Goal: Information Seeking & Learning: Learn about a topic

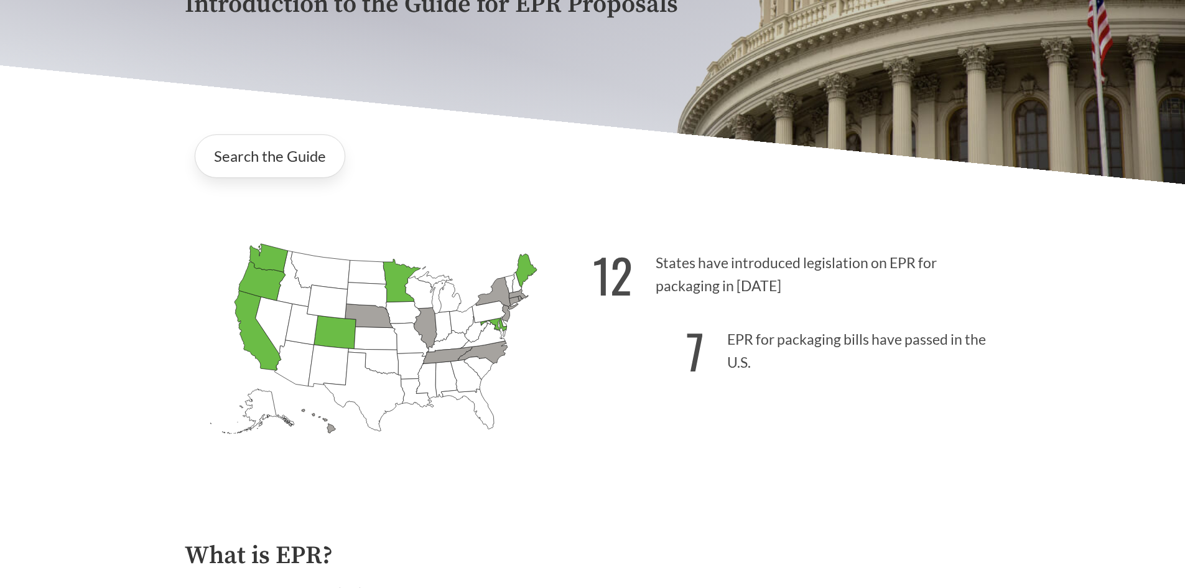
scroll to position [373, 0]
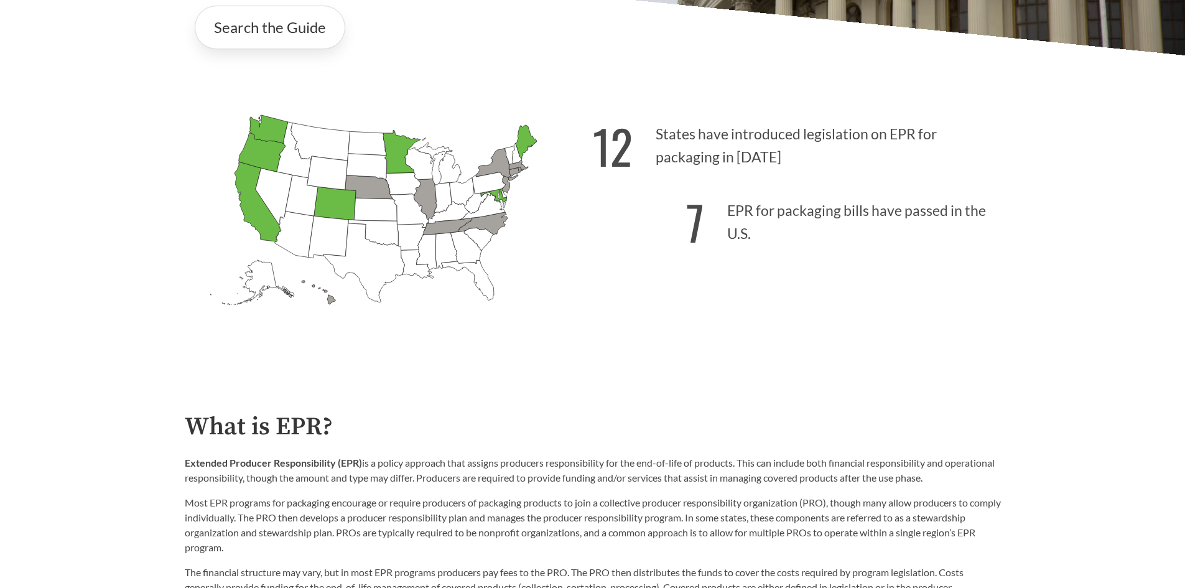
click at [501, 166] on icon "[US_STATE] Introduced: 3" at bounding box center [496, 165] width 42 height 33
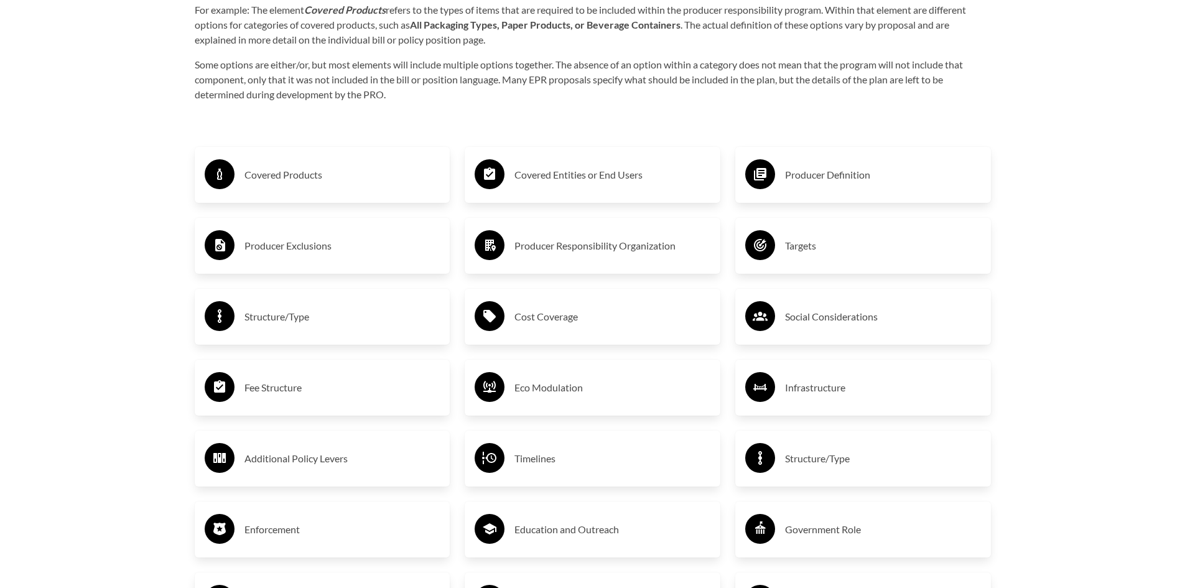
scroll to position [2550, 0]
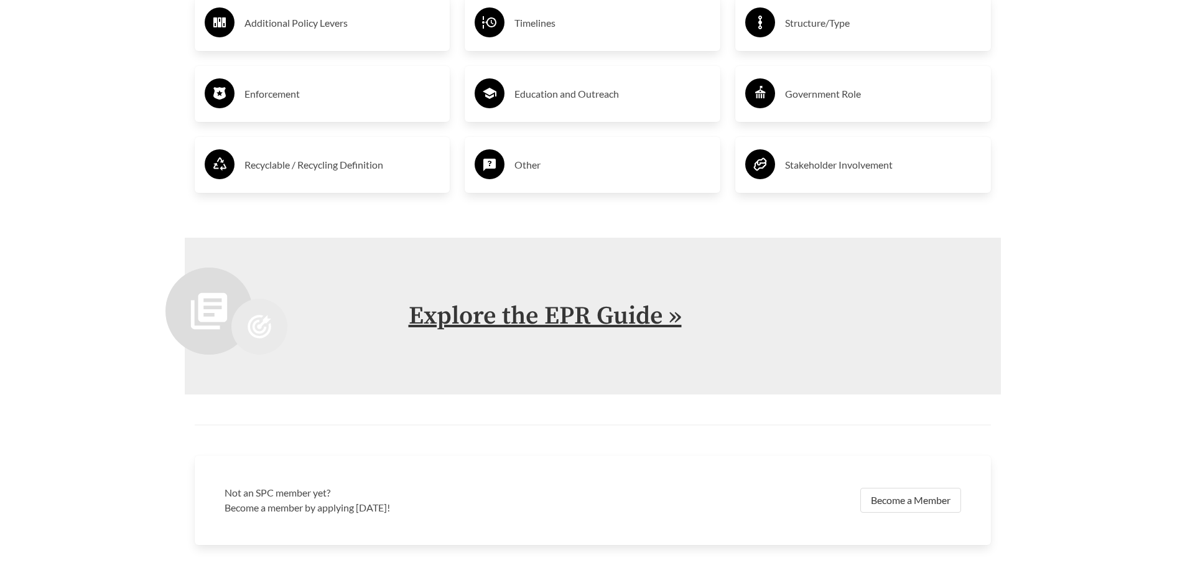
click at [500, 323] on link "Explore the EPR Guide »" at bounding box center [545, 315] width 273 height 31
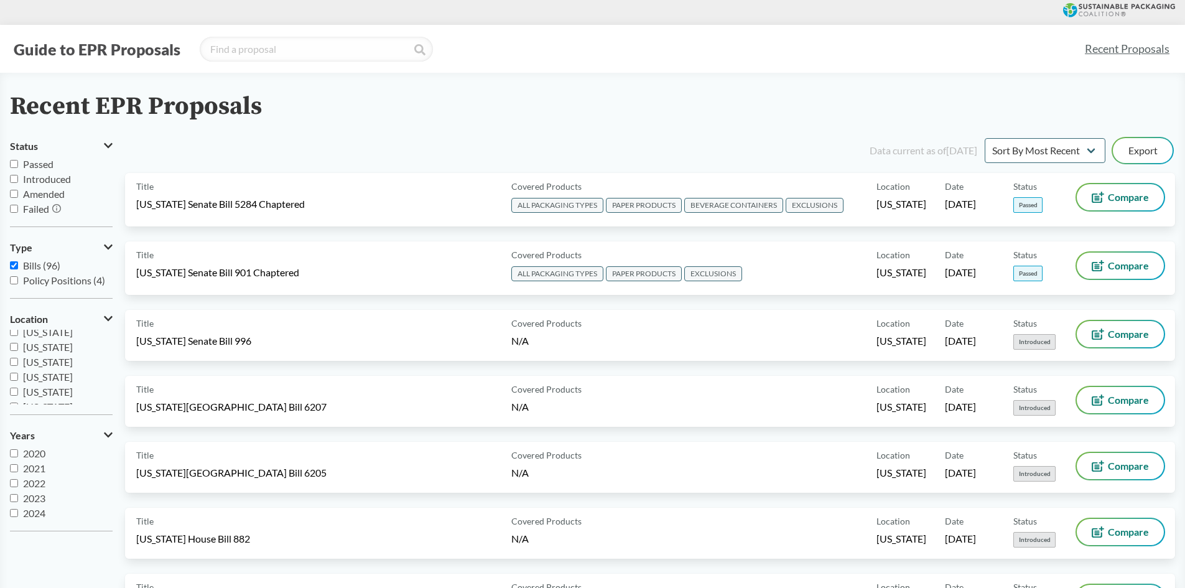
scroll to position [75, 0]
click at [52, 336] on span "New York" at bounding box center [48, 337] width 50 height 12
click at [18, 336] on input "New York" at bounding box center [14, 337] width 8 height 8
checkbox input "true"
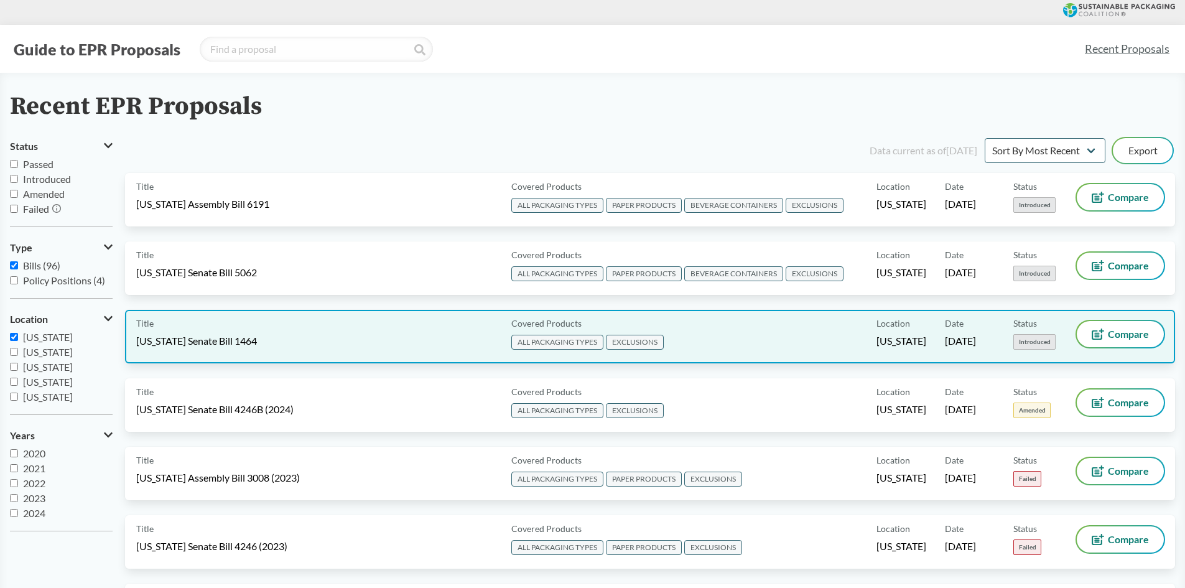
click at [407, 336] on div "Title New York Senate Bill 1464" at bounding box center [321, 336] width 370 height 31
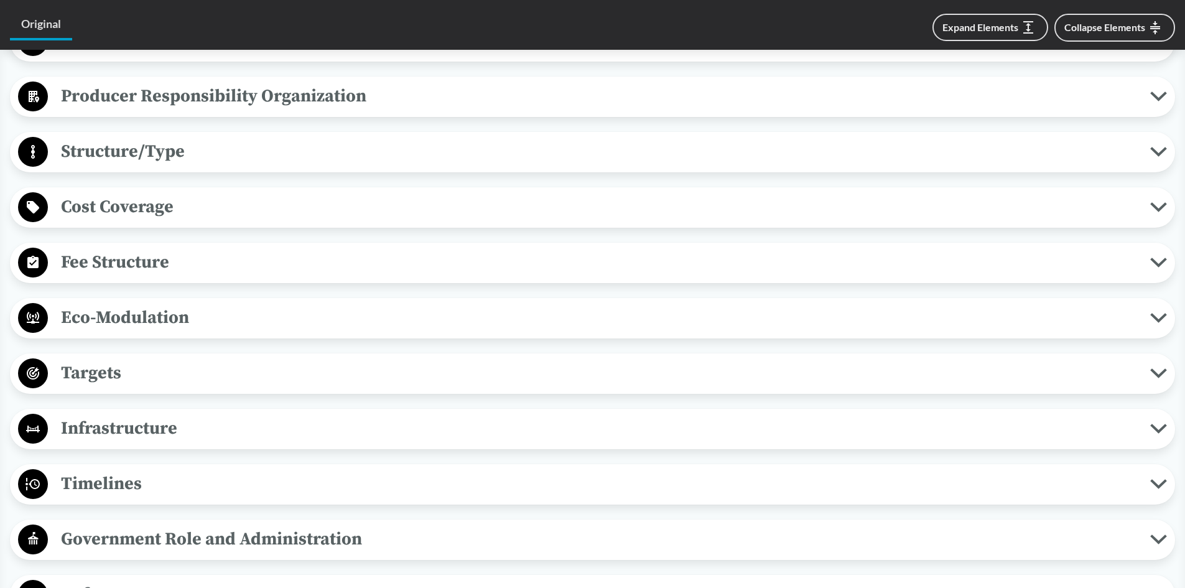
scroll to position [684, 0]
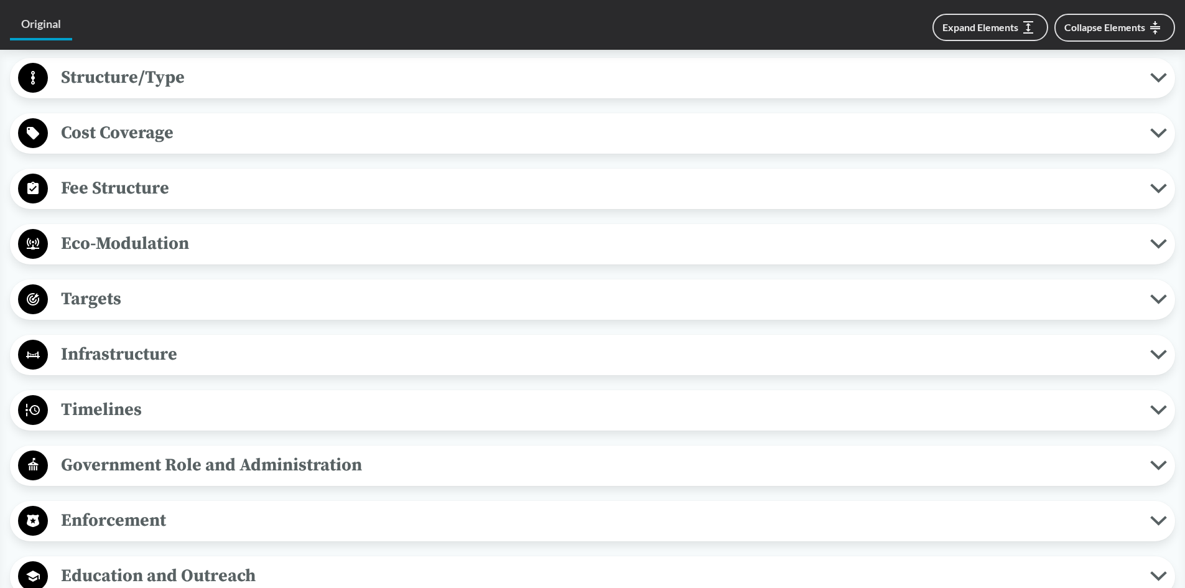
click at [293, 346] on span "Infrastructure" at bounding box center [599, 354] width 1102 height 28
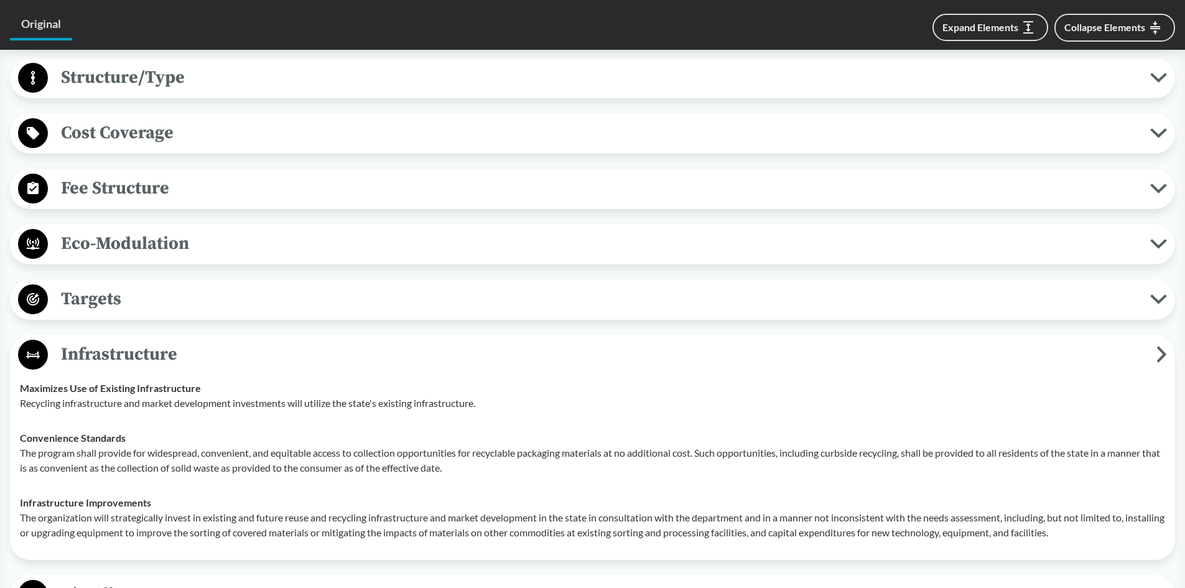
click at [289, 341] on span "Infrastructure" at bounding box center [602, 354] width 1108 height 28
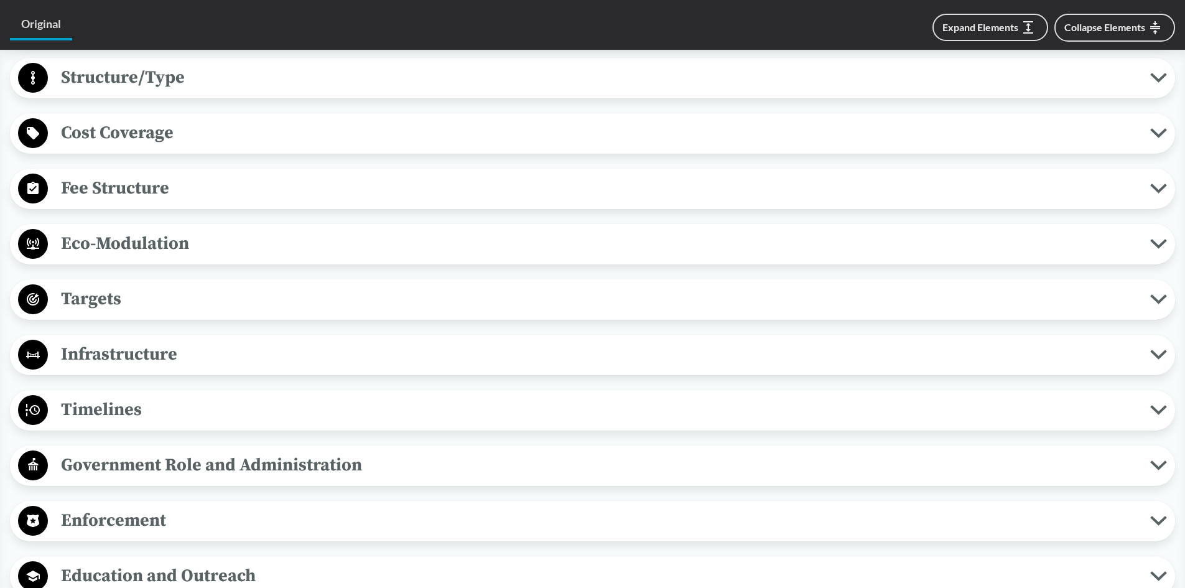
click at [263, 229] on span "Eco-Modulation" at bounding box center [599, 243] width 1102 height 28
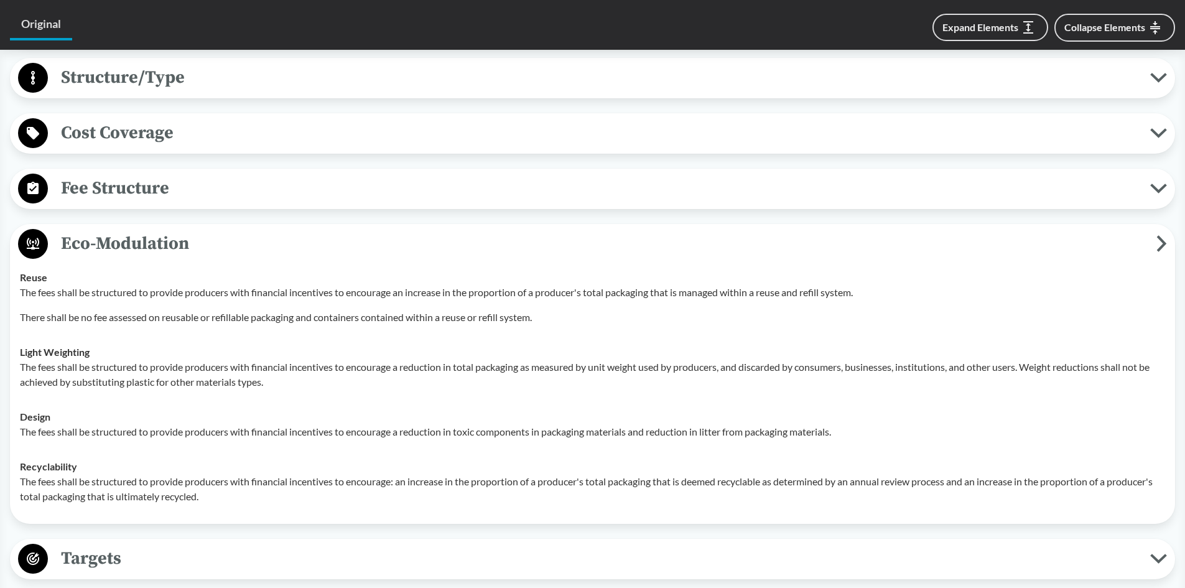
click at [276, 229] on span "Eco-Modulation" at bounding box center [602, 243] width 1108 height 28
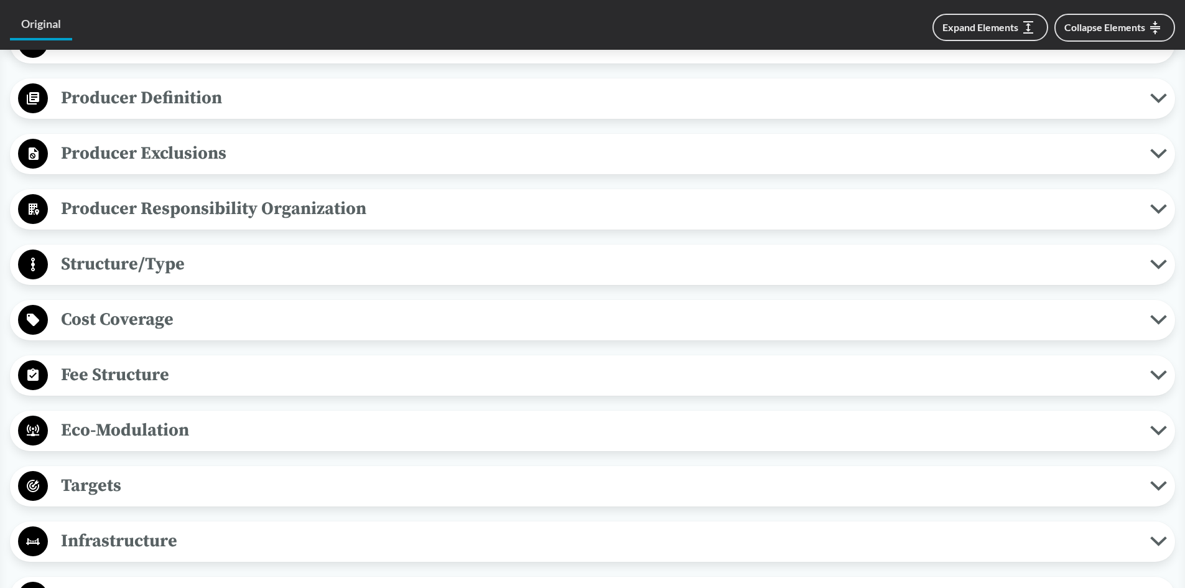
scroll to position [187, 0]
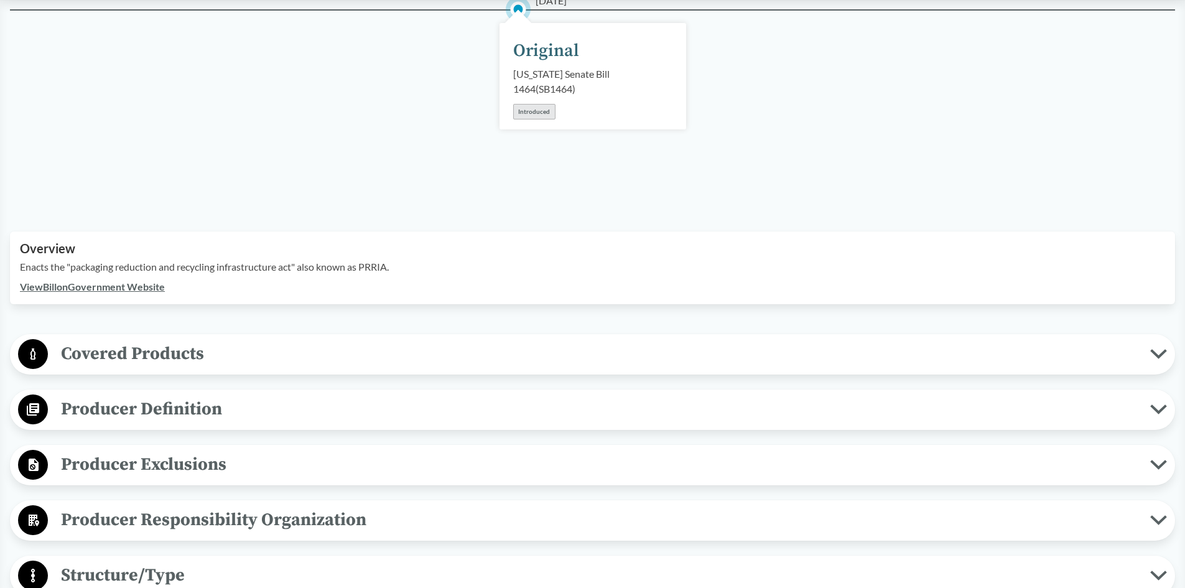
click at [305, 507] on span "Producer Responsibility Organization" at bounding box center [599, 520] width 1102 height 28
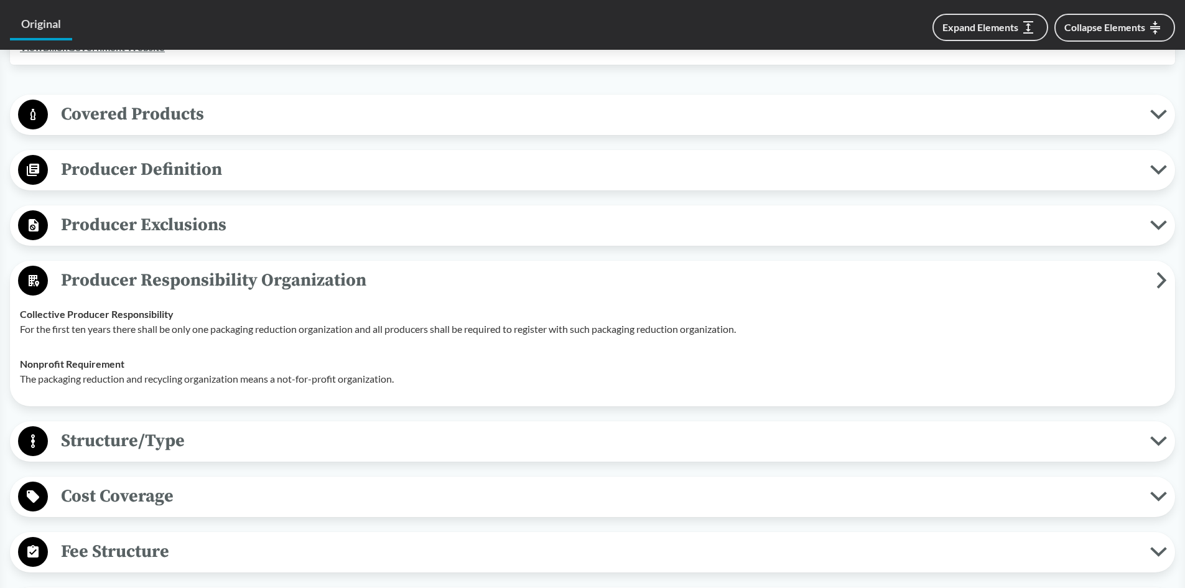
scroll to position [435, 0]
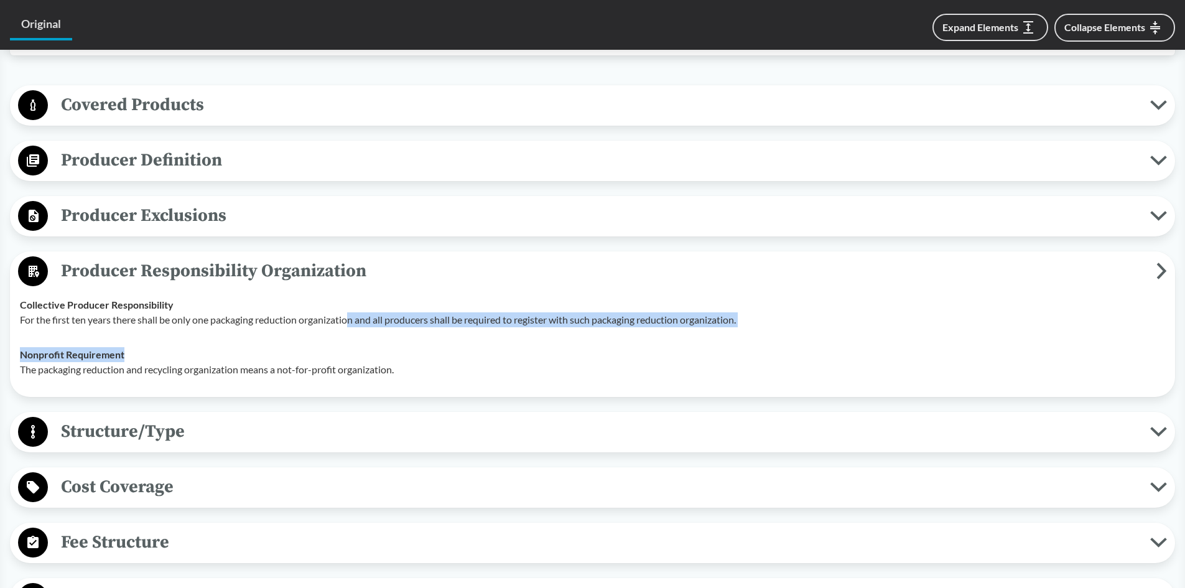
drag, startPoint x: 353, startPoint y: 300, endPoint x: 348, endPoint y: 335, distance: 35.2
click at [348, 335] on tbody "Collective Producer Responsibility For the first ten years there shall be only …" at bounding box center [592, 336] width 1156 height 99
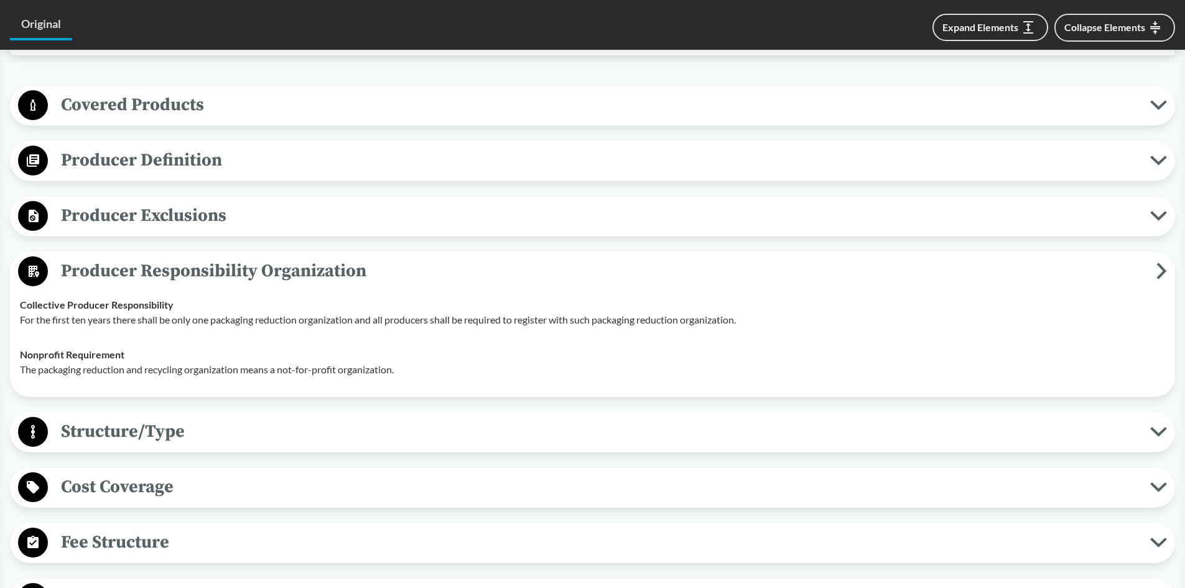
click at [233, 312] on p "For the first ten years there shall be only one packaging reduction organizatio…" at bounding box center [592, 319] width 1145 height 15
click at [198, 201] on span "Producer Exclusions" at bounding box center [599, 215] width 1102 height 28
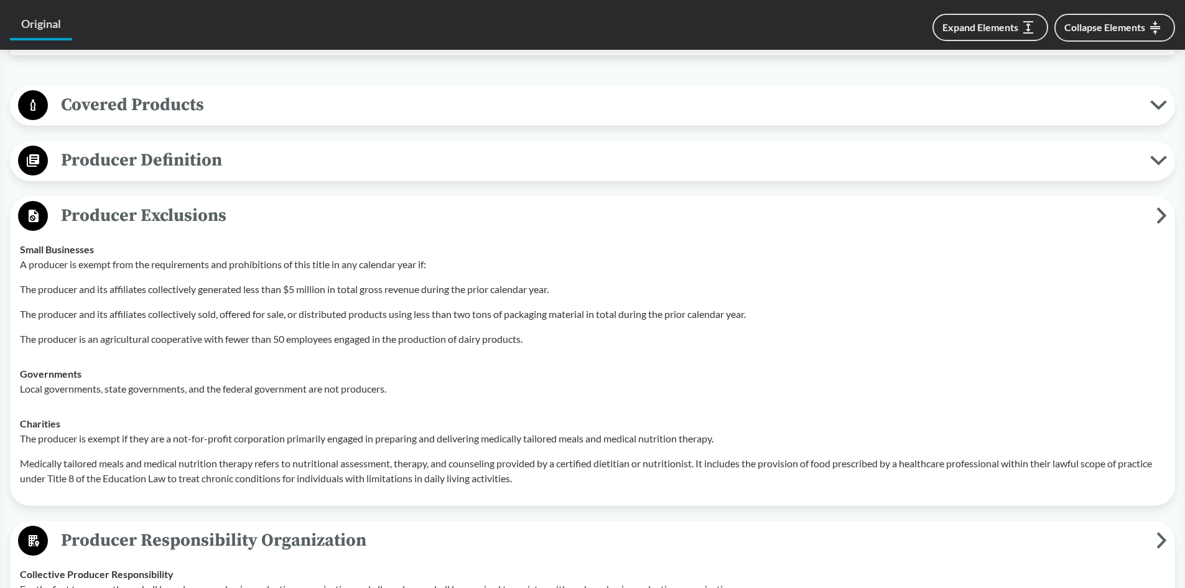
click at [191, 201] on span "Producer Exclusions" at bounding box center [602, 215] width 1108 height 28
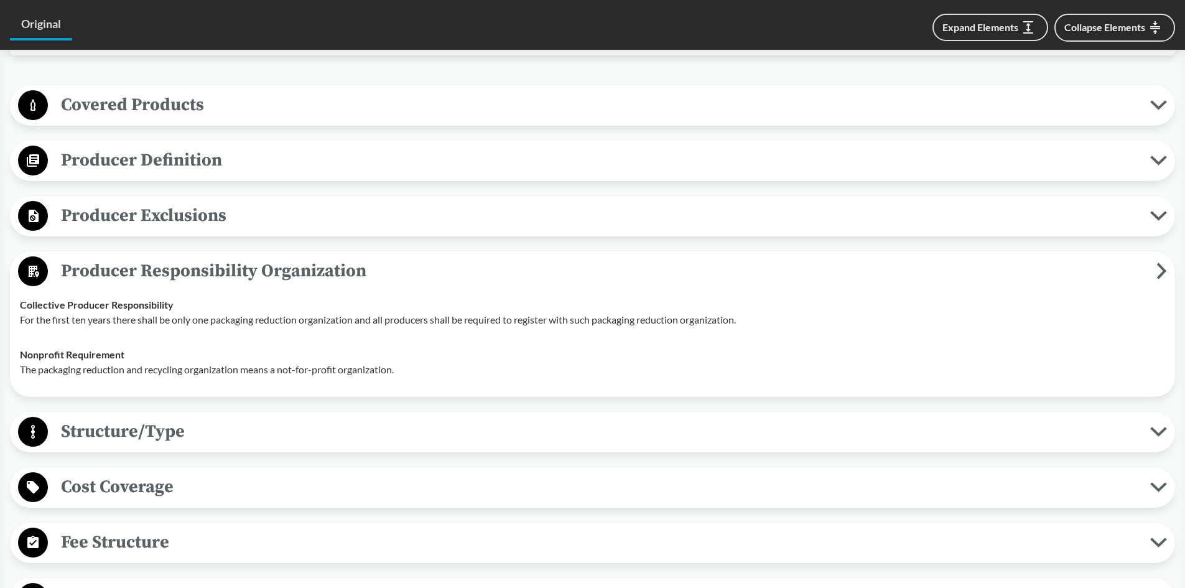
click at [228, 264] on span "Producer Responsibility Organization" at bounding box center [602, 271] width 1108 height 28
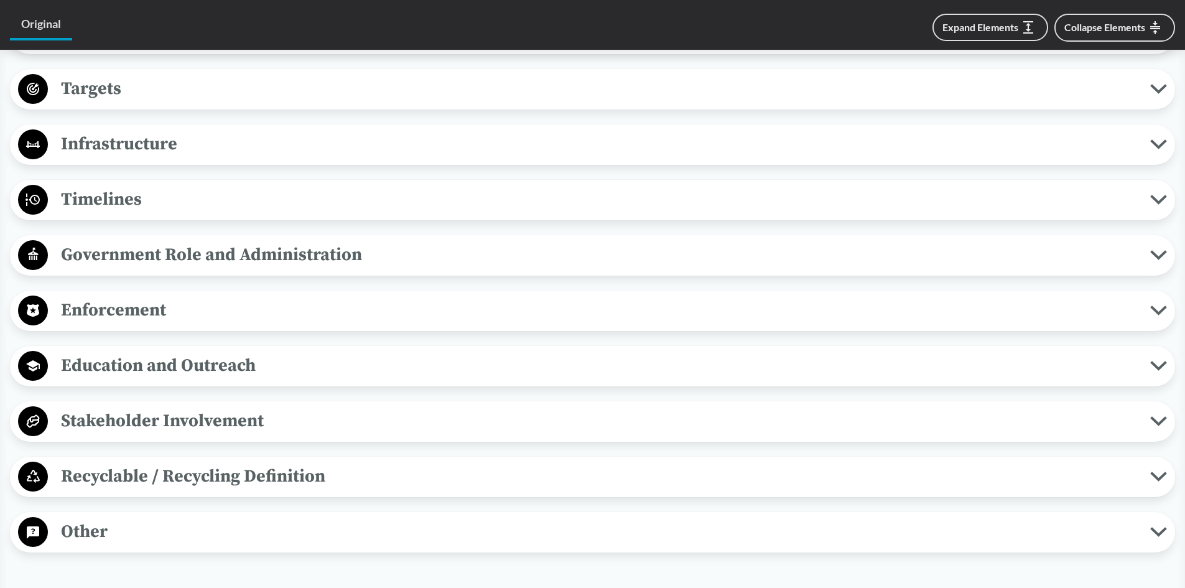
scroll to position [933, 0]
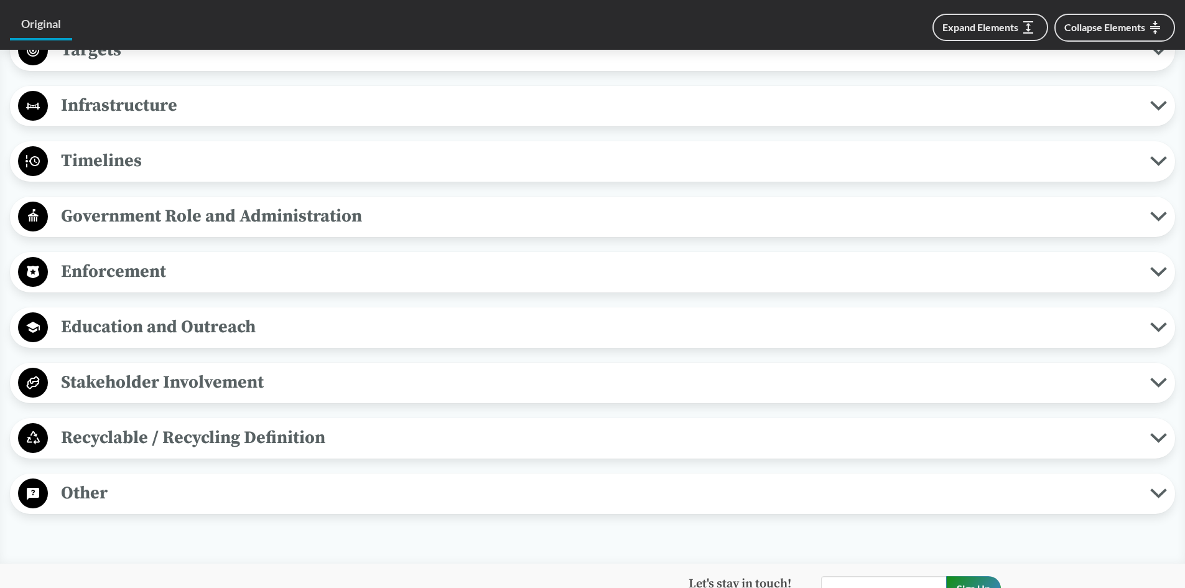
click at [287, 380] on span "Stakeholder Involvement" at bounding box center [599, 382] width 1102 height 28
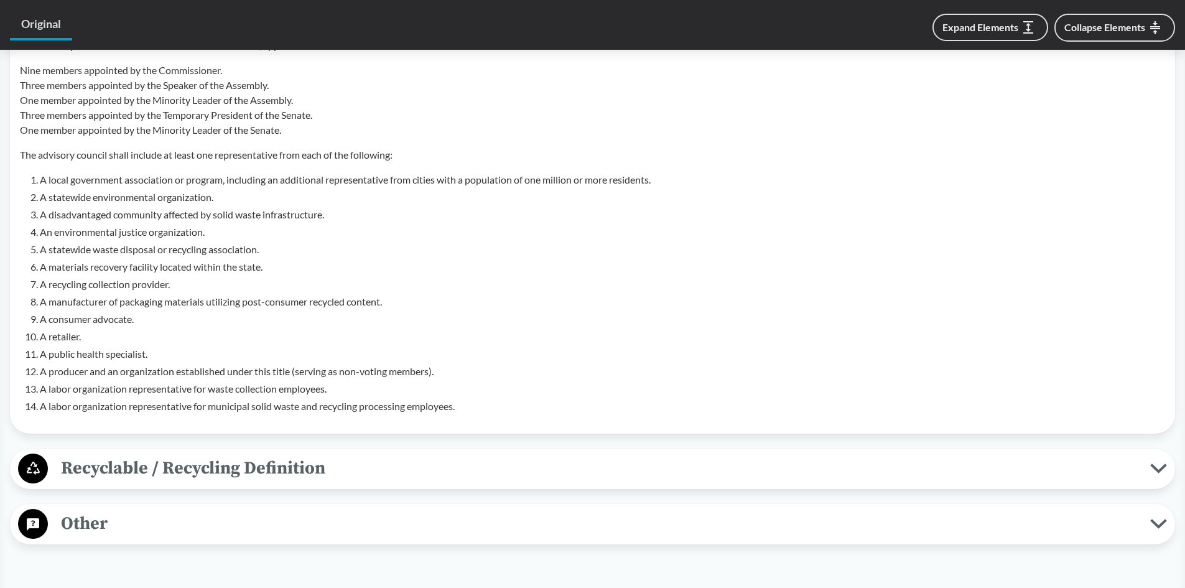
scroll to position [1181, 0]
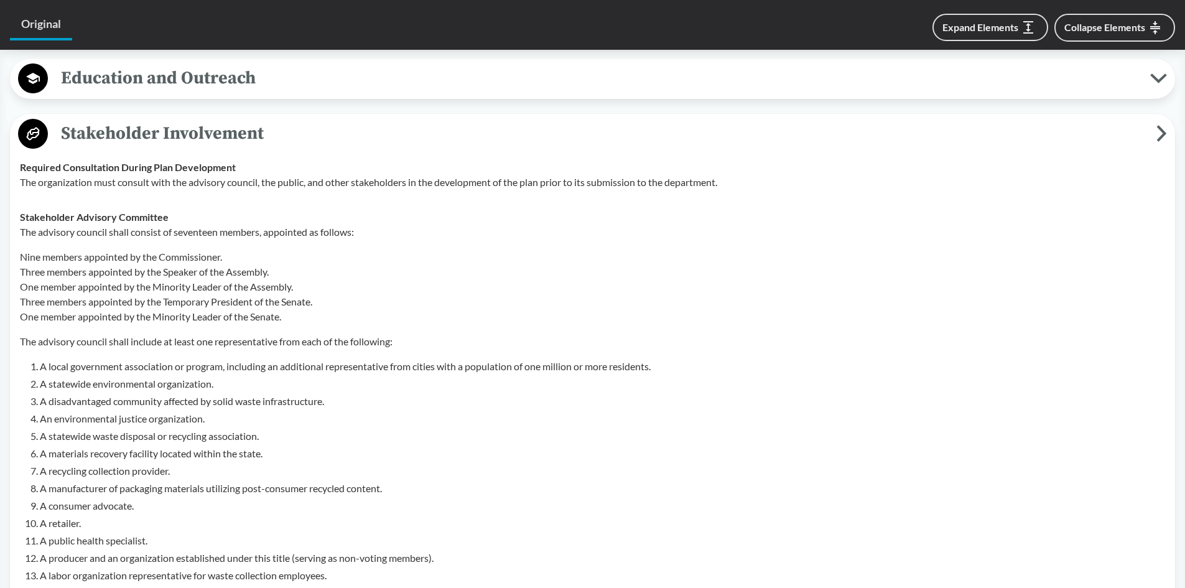
click at [186, 119] on span "Stakeholder Involvement" at bounding box center [602, 133] width 1108 height 28
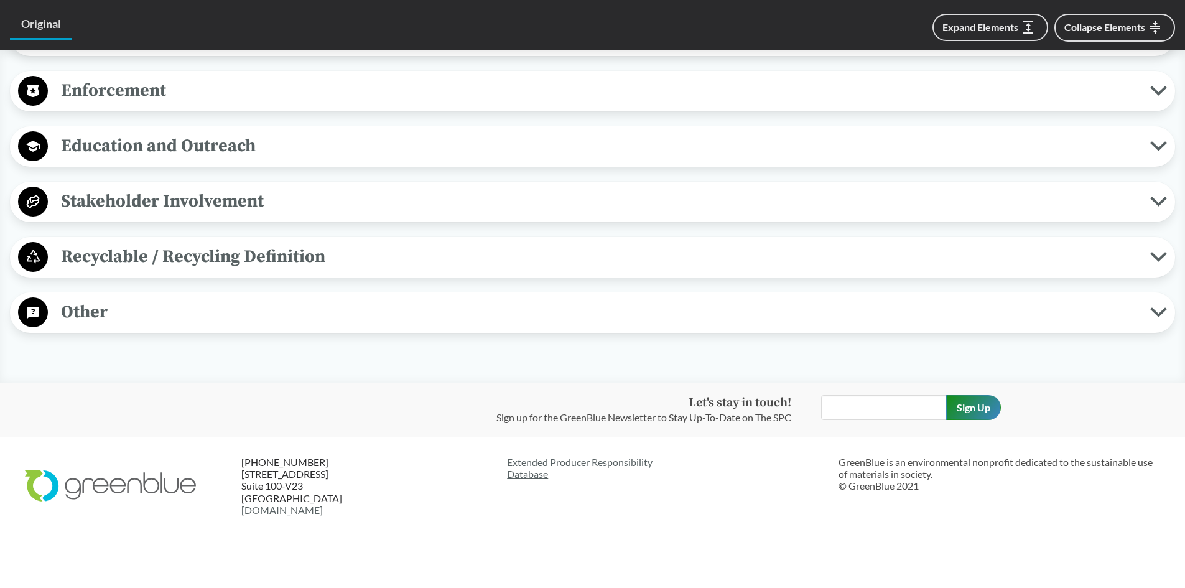
scroll to position [1111, 0]
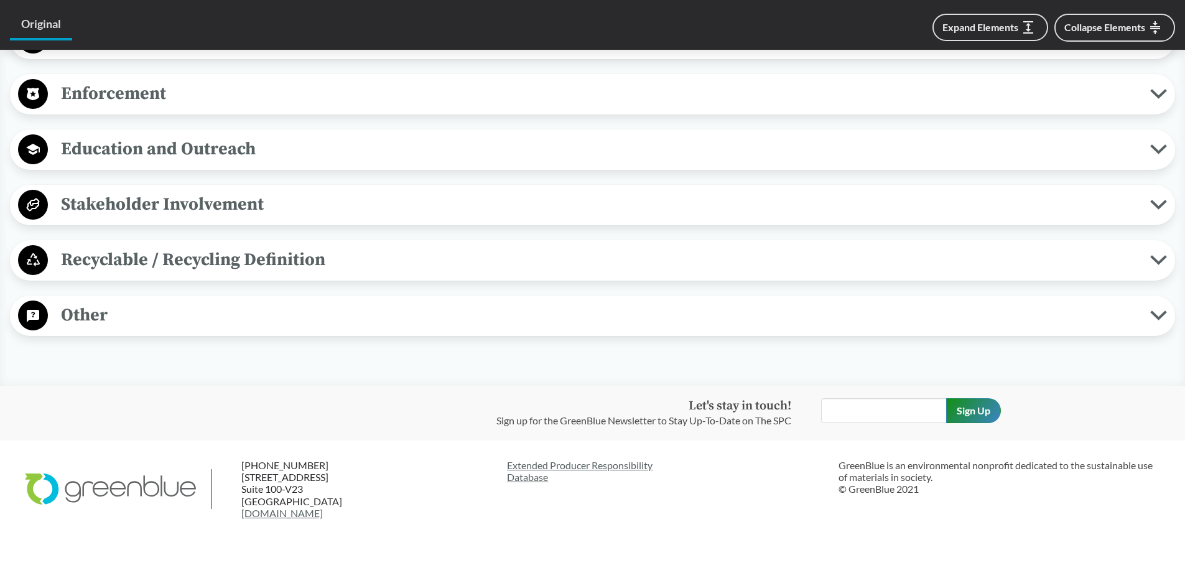
click at [193, 248] on span "Recyclable / Recycling Definition" at bounding box center [599, 260] width 1102 height 28
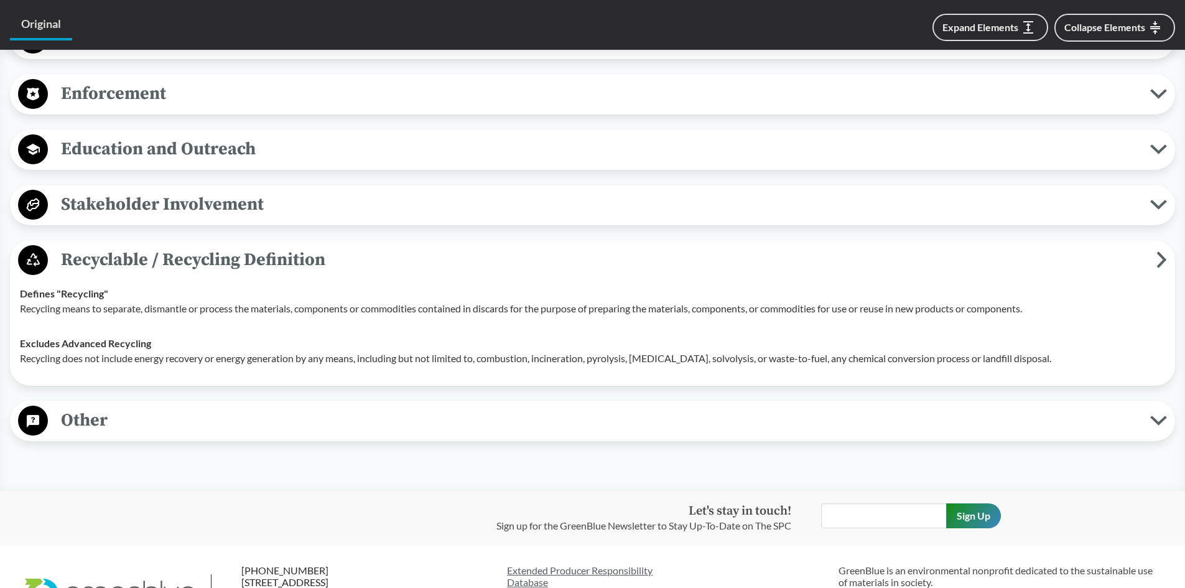
click at [193, 248] on span "Recyclable / Recycling Definition" at bounding box center [602, 260] width 1108 height 28
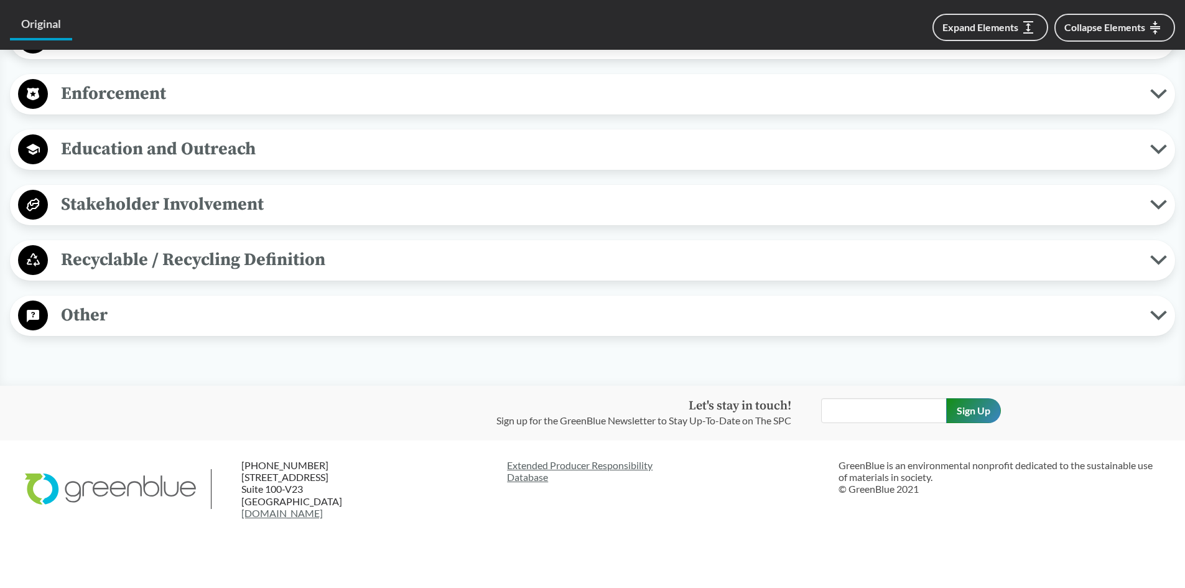
click at [201, 138] on span "Education and Outreach" at bounding box center [599, 149] width 1102 height 28
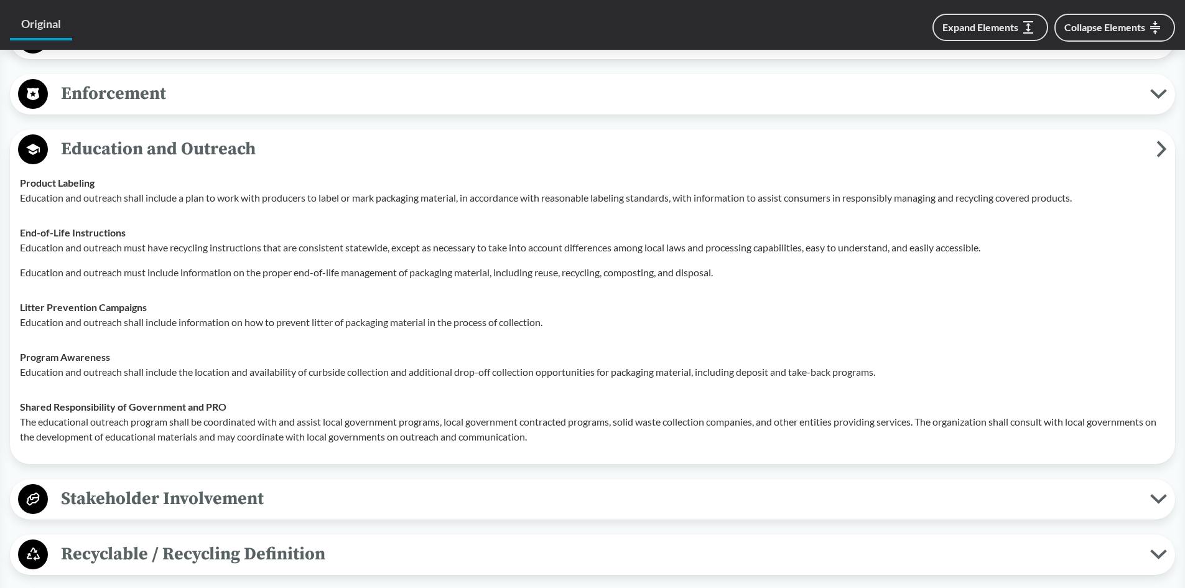
click at [201, 138] on span "Education and Outreach" at bounding box center [602, 149] width 1108 height 28
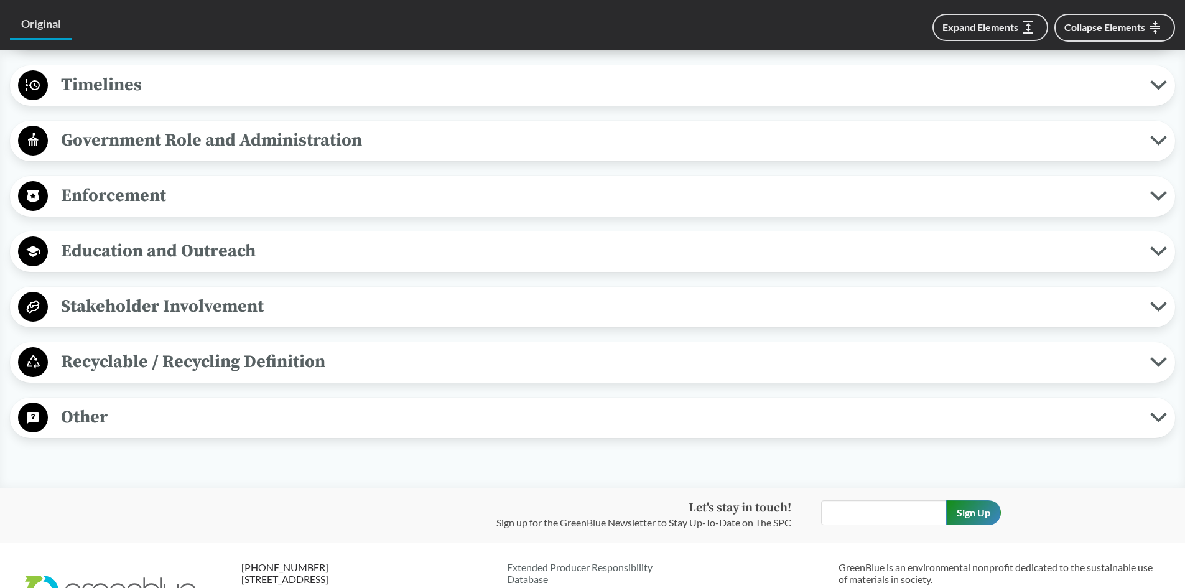
scroll to position [862, 0]
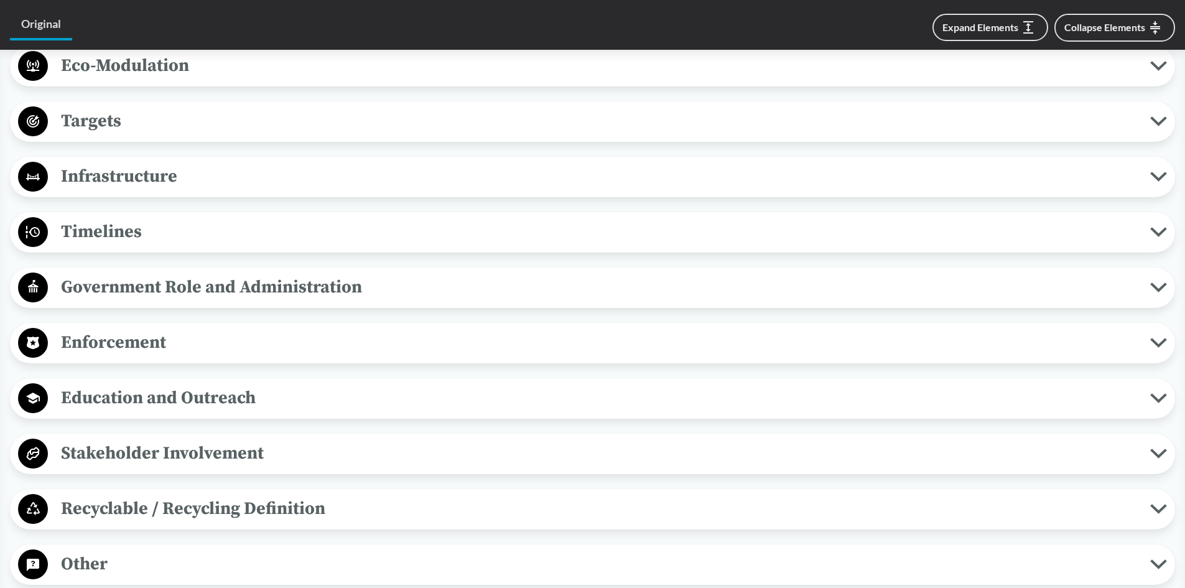
click at [183, 328] on span "Enforcement" at bounding box center [599, 342] width 1102 height 28
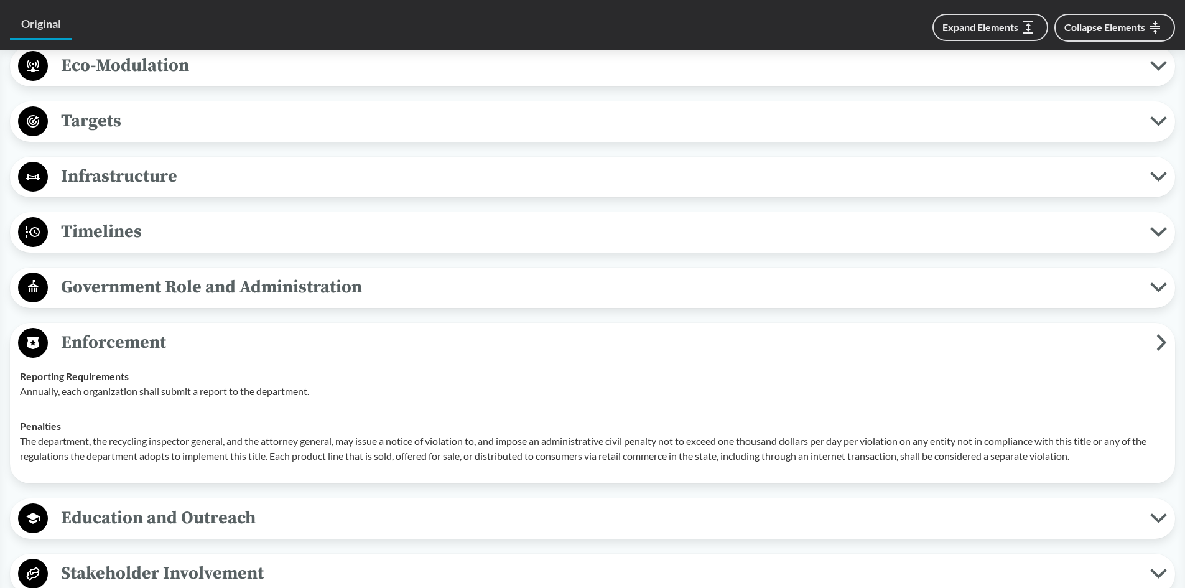
click at [183, 328] on span "Enforcement" at bounding box center [602, 342] width 1108 height 28
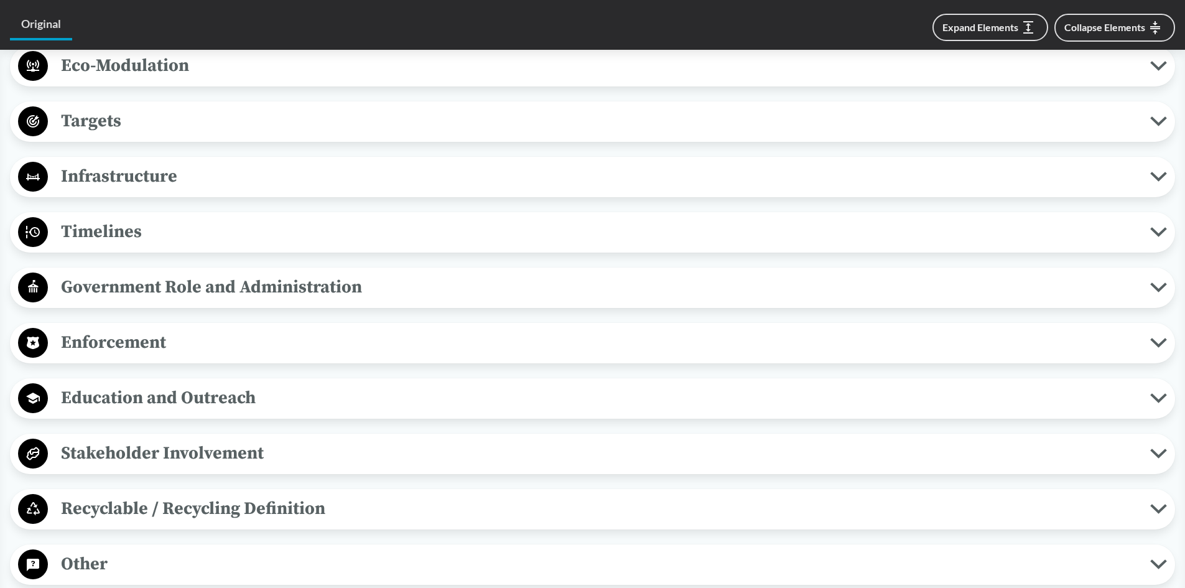
click at [180, 292] on div "Government Role and Administration Plan Review and Approval Within sixty days o…" at bounding box center [592, 287] width 1165 height 40
click at [179, 282] on span "Government Role and Administration" at bounding box center [599, 287] width 1102 height 28
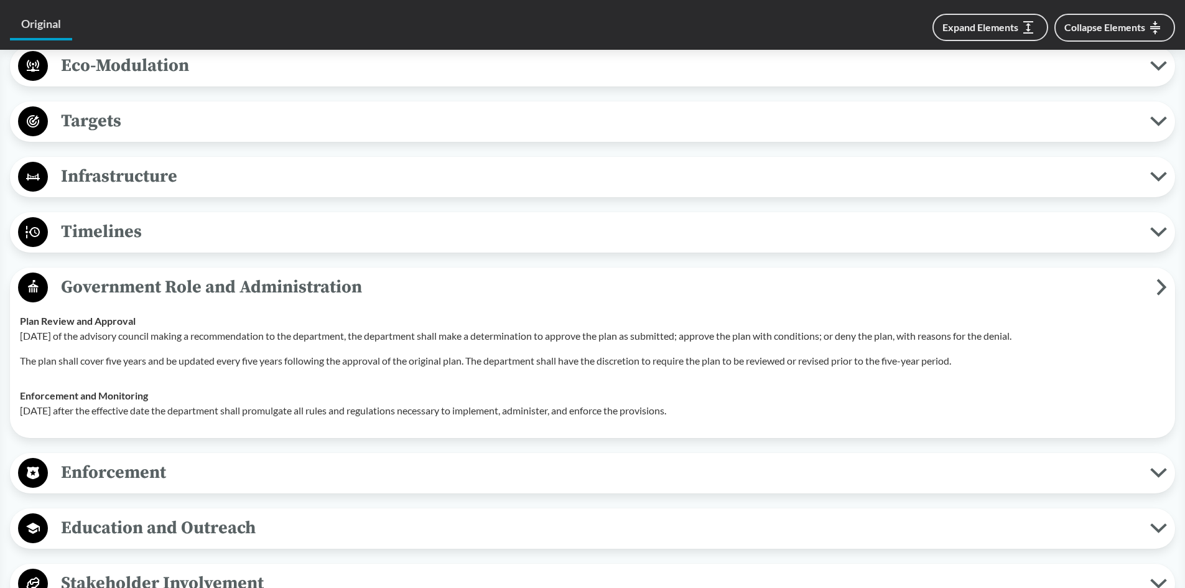
click at [180, 274] on span "Government Role and Administration" at bounding box center [602, 287] width 1108 height 28
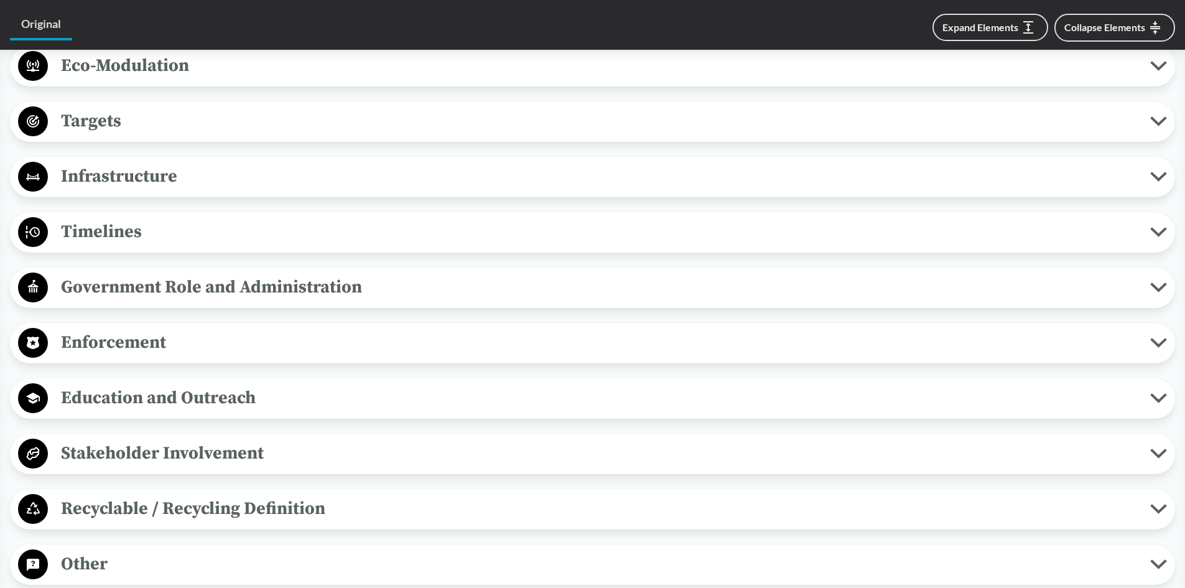
click at [211, 218] on span "Timelines" at bounding box center [599, 232] width 1102 height 28
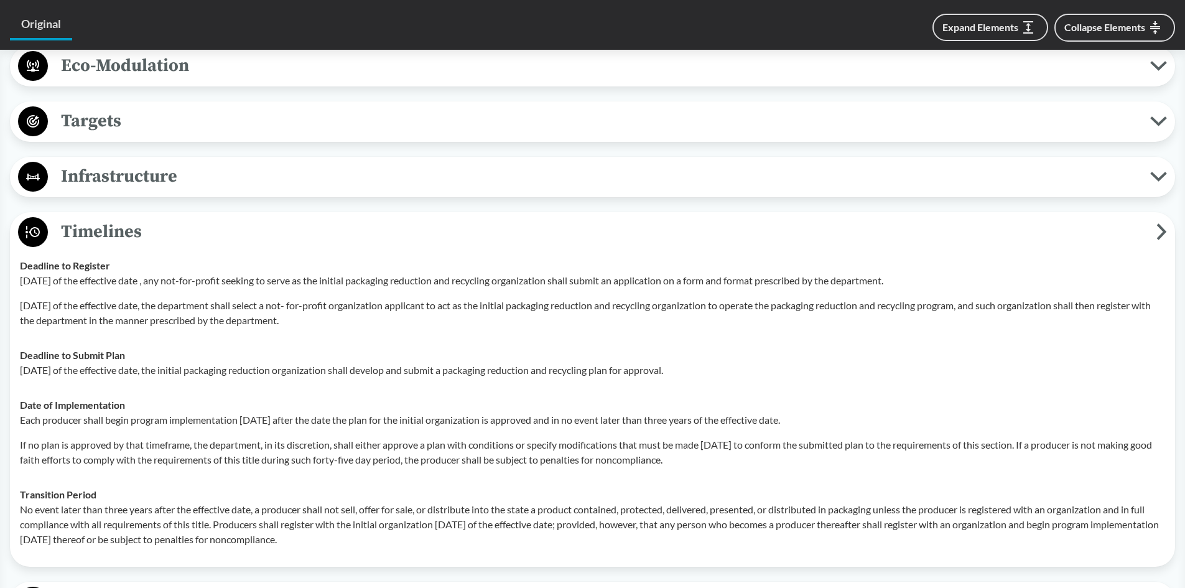
click at [204, 219] on span "Timelines" at bounding box center [602, 232] width 1108 height 28
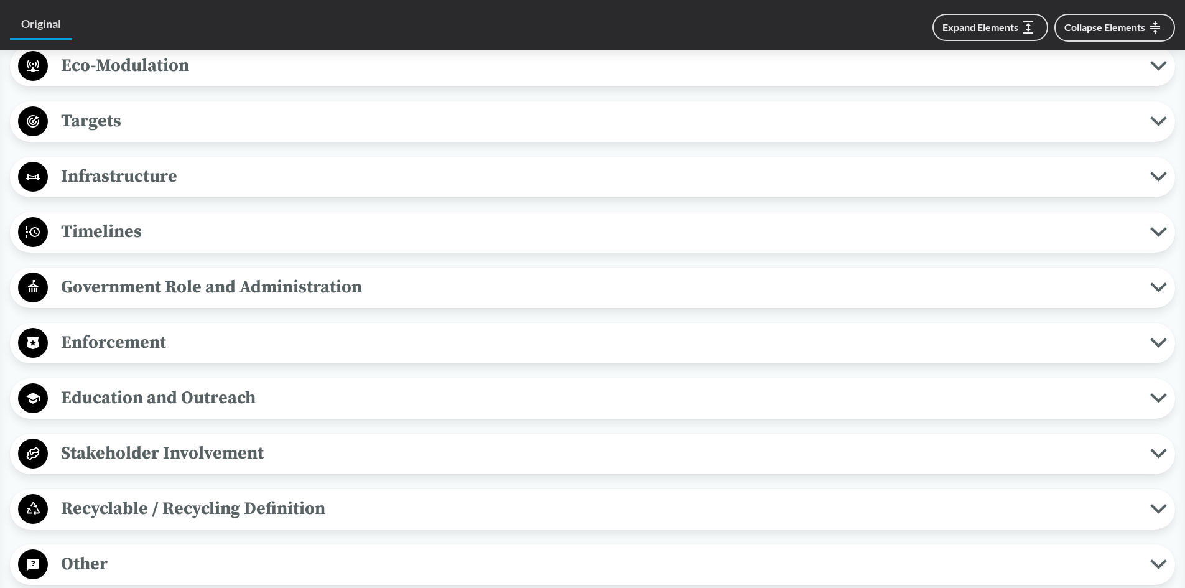
click at [190, 165] on span "Infrastructure" at bounding box center [599, 176] width 1102 height 28
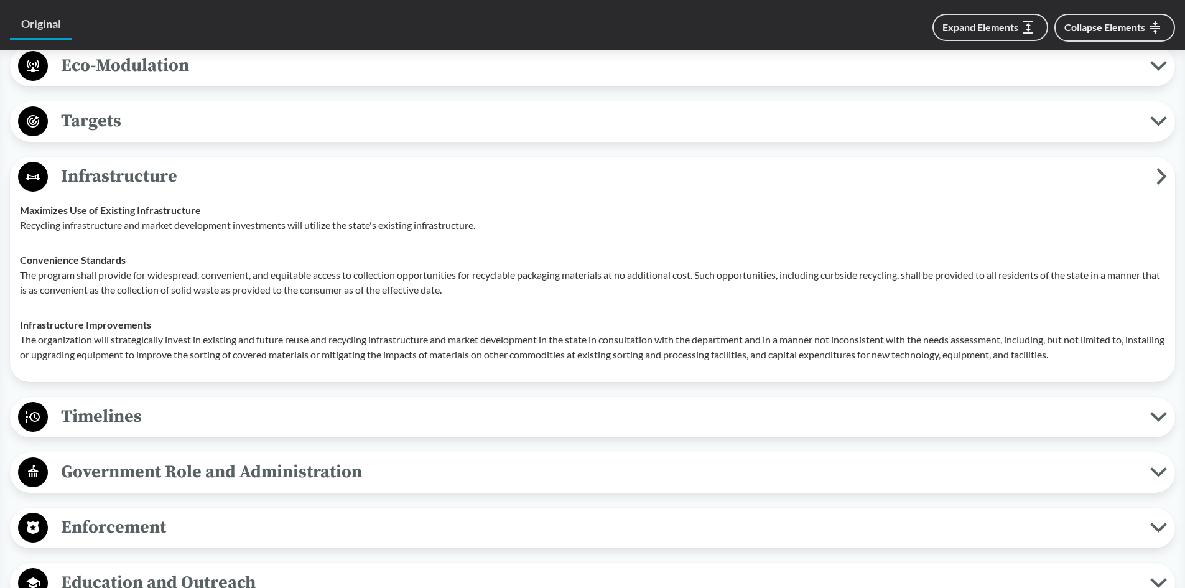
click at [190, 165] on span "Infrastructure" at bounding box center [602, 176] width 1108 height 28
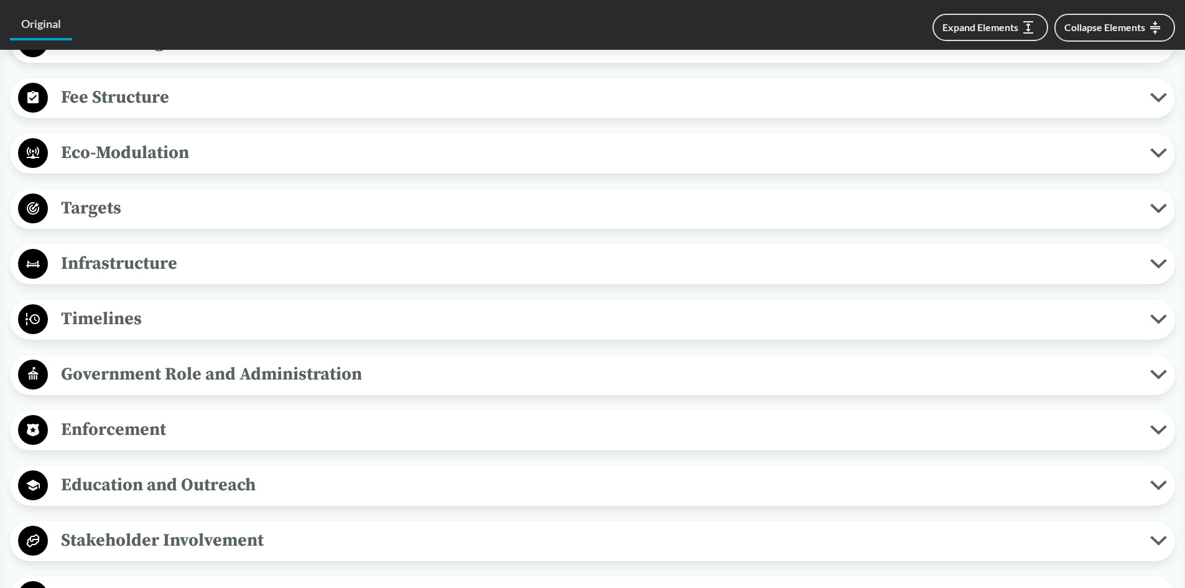
scroll to position [675, 0]
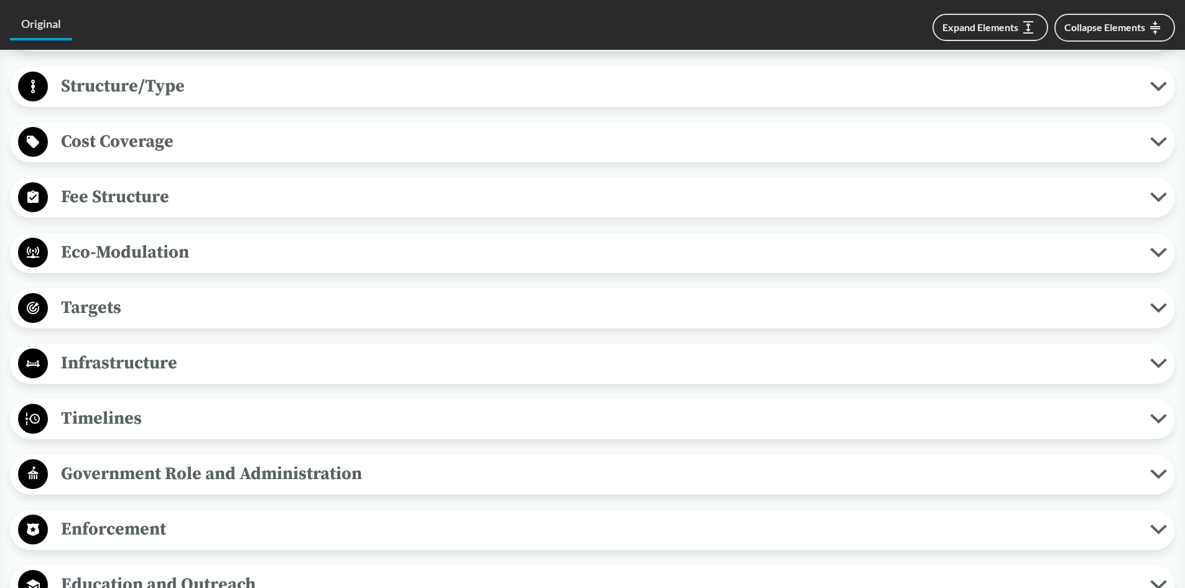
click at [145, 297] on span "Targets" at bounding box center [599, 308] width 1102 height 28
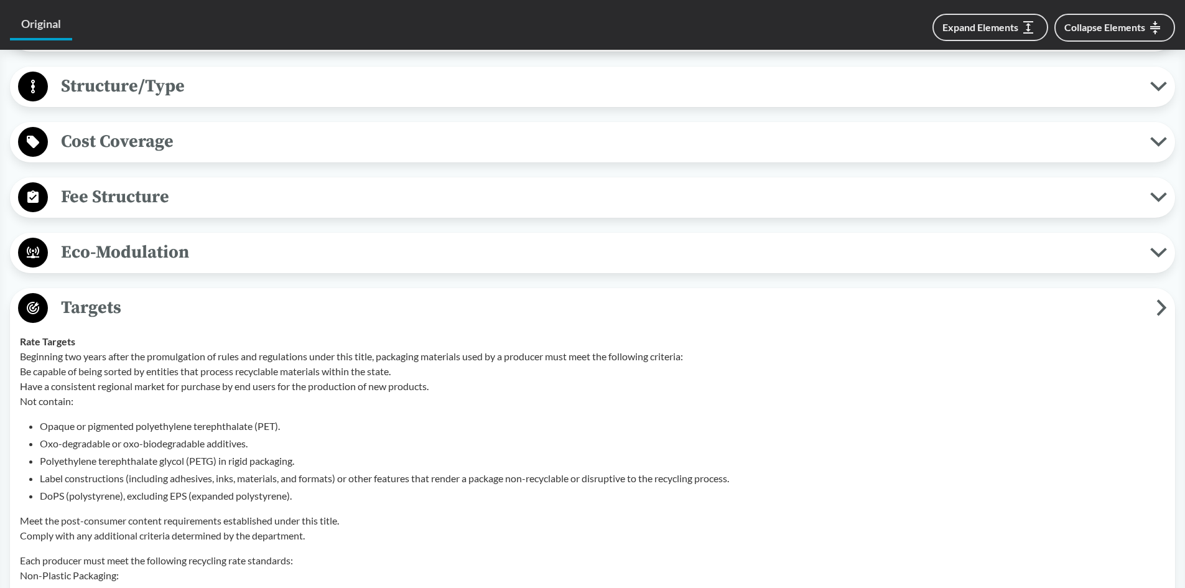
click at [145, 294] on span "Targets" at bounding box center [602, 308] width 1108 height 28
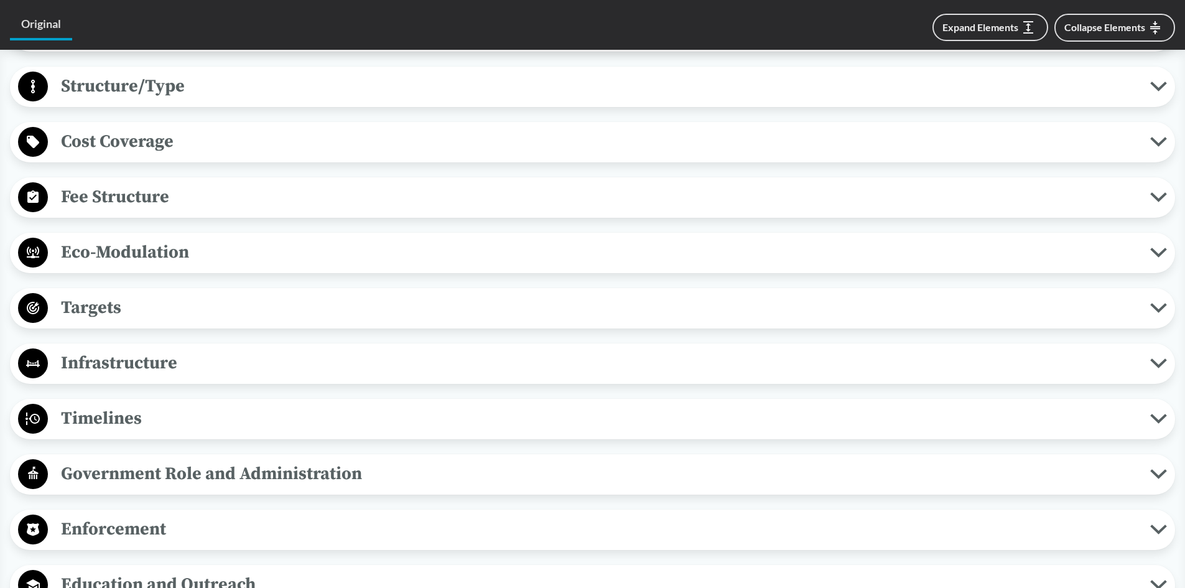
click at [158, 253] on button "Eco-Modulation" at bounding box center [592, 253] width 1156 height 32
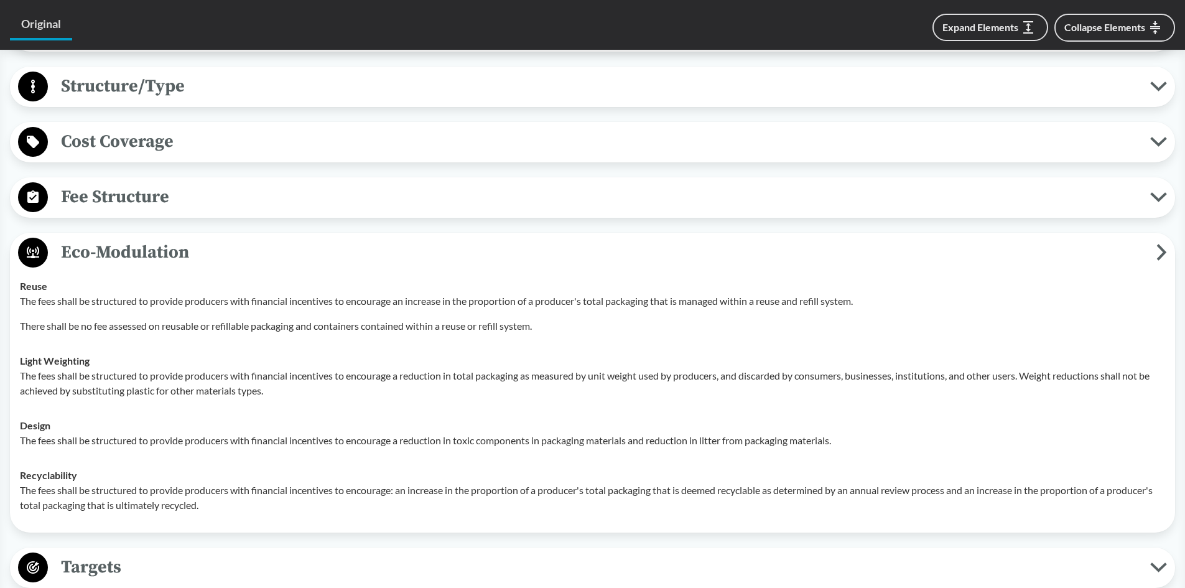
click at [156, 239] on span "Eco-Modulation" at bounding box center [602, 252] width 1108 height 28
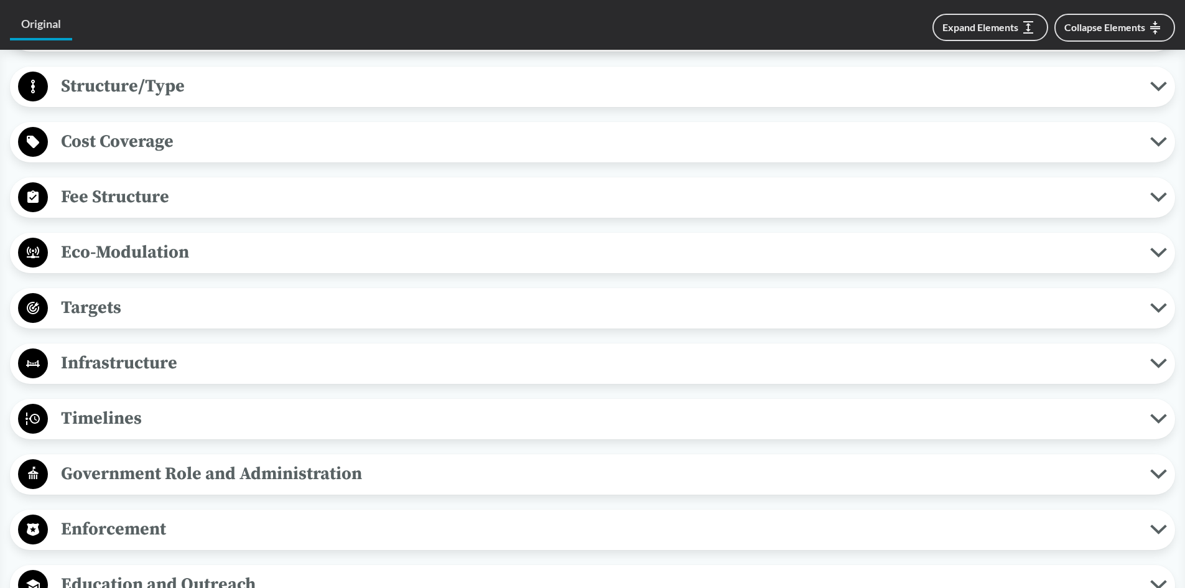
scroll to position [489, 0]
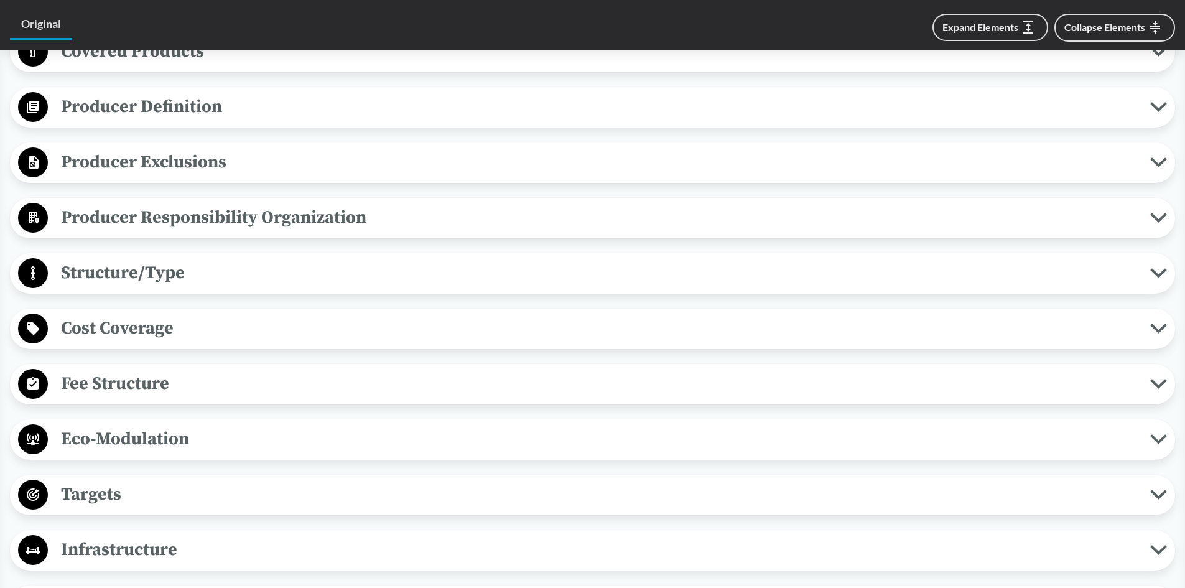
click at [169, 324] on span "Cost Coverage" at bounding box center [599, 328] width 1102 height 28
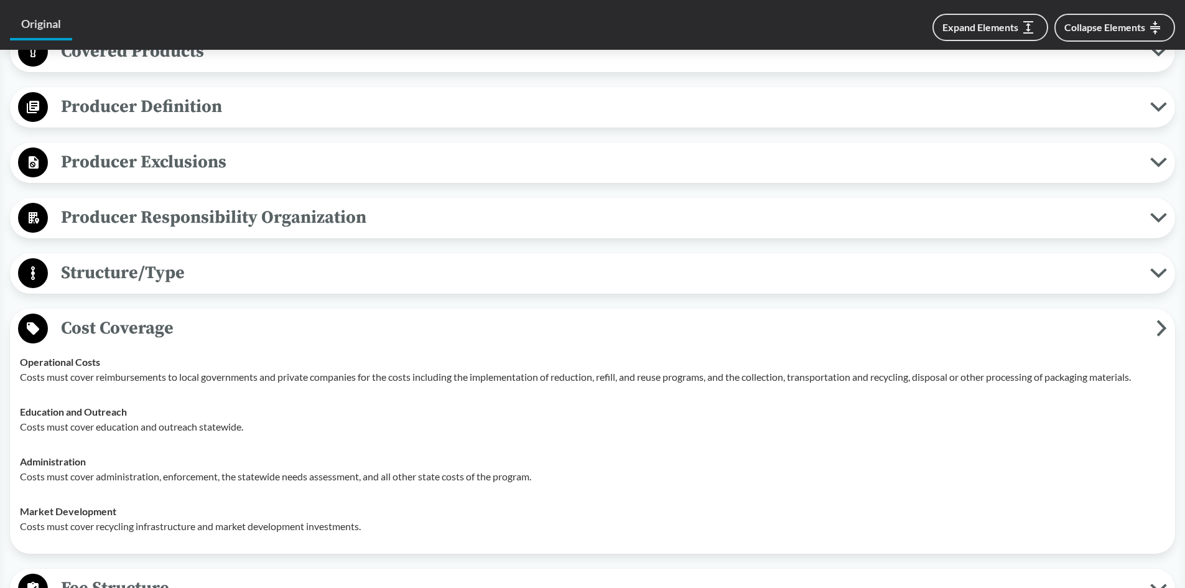
click at [169, 324] on span "Cost Coverage" at bounding box center [602, 328] width 1108 height 28
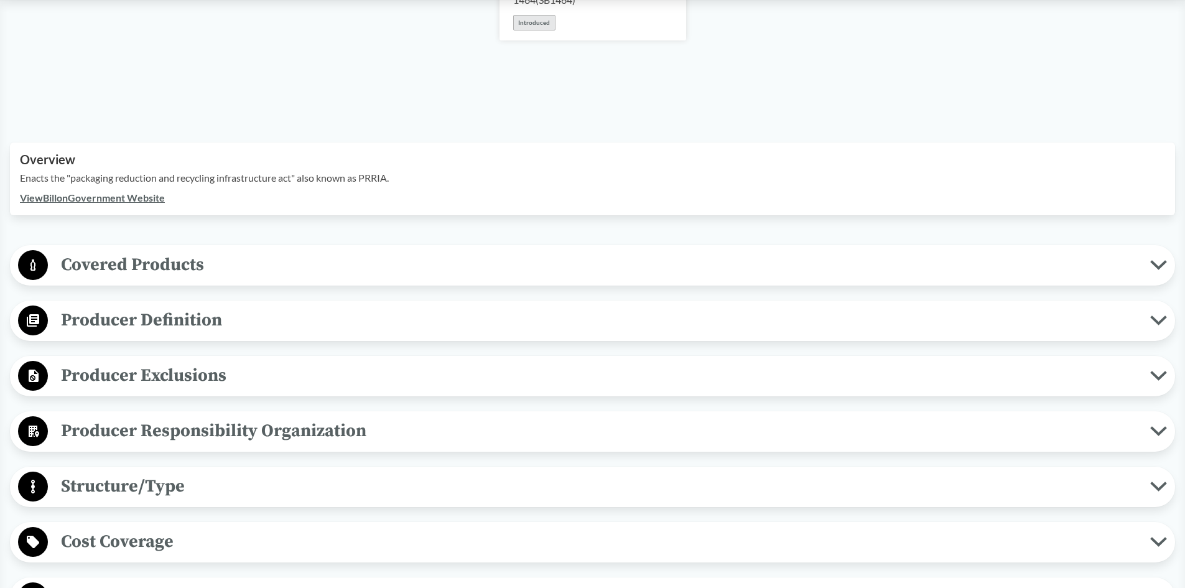
scroll to position [53, 0]
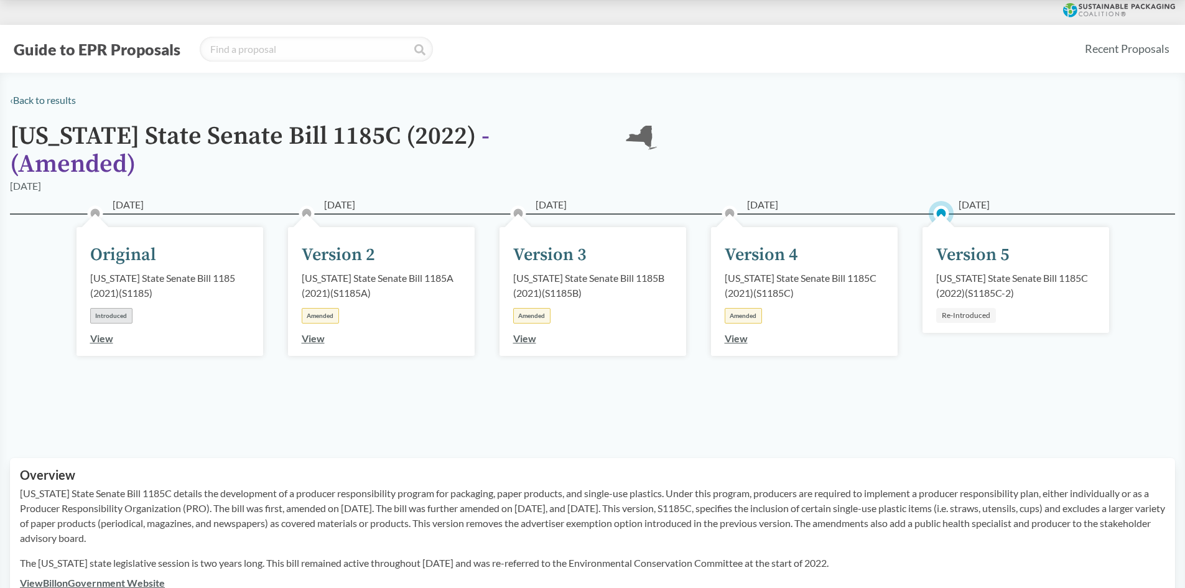
scroll to position [187, 0]
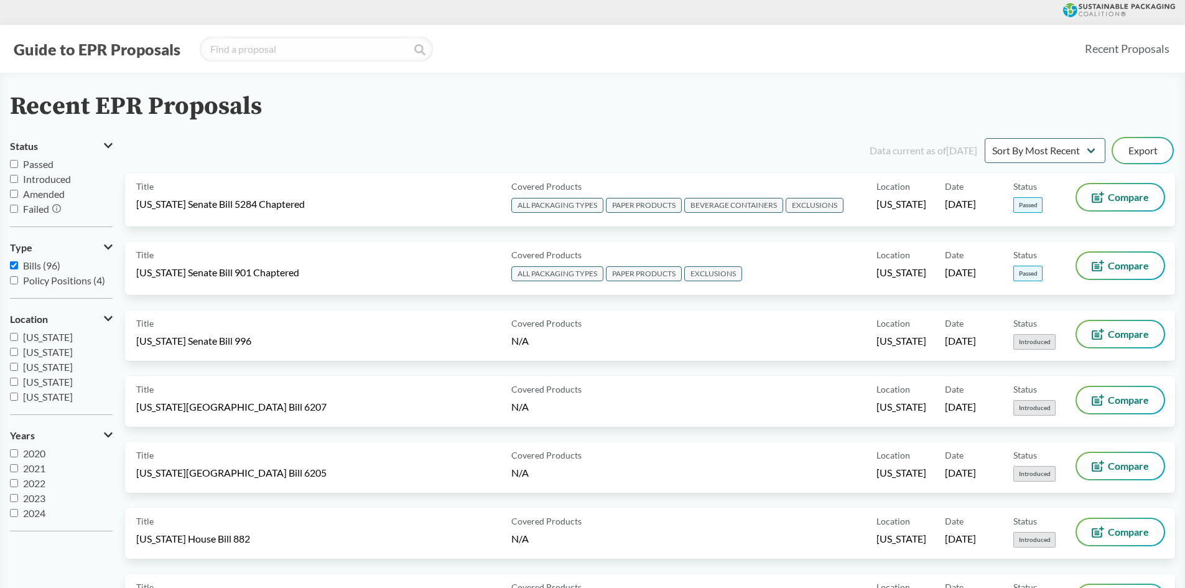
click at [72, 45] on button "Guide to EPR Proposals" at bounding box center [97, 49] width 174 height 20
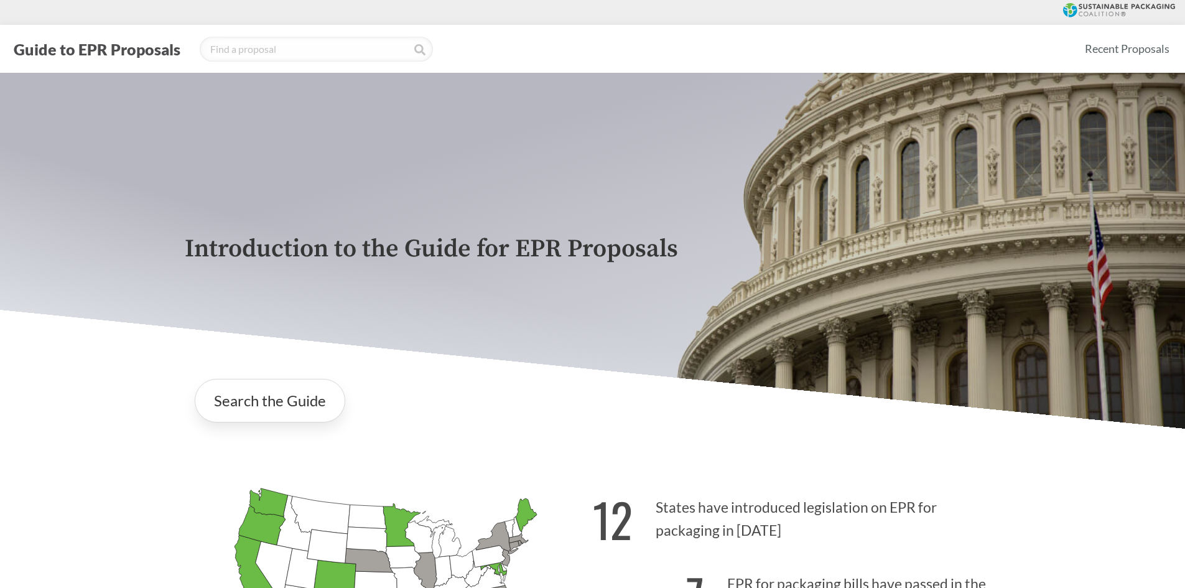
click at [1098, 17] on icon at bounding box center [1119, 10] width 112 height 14
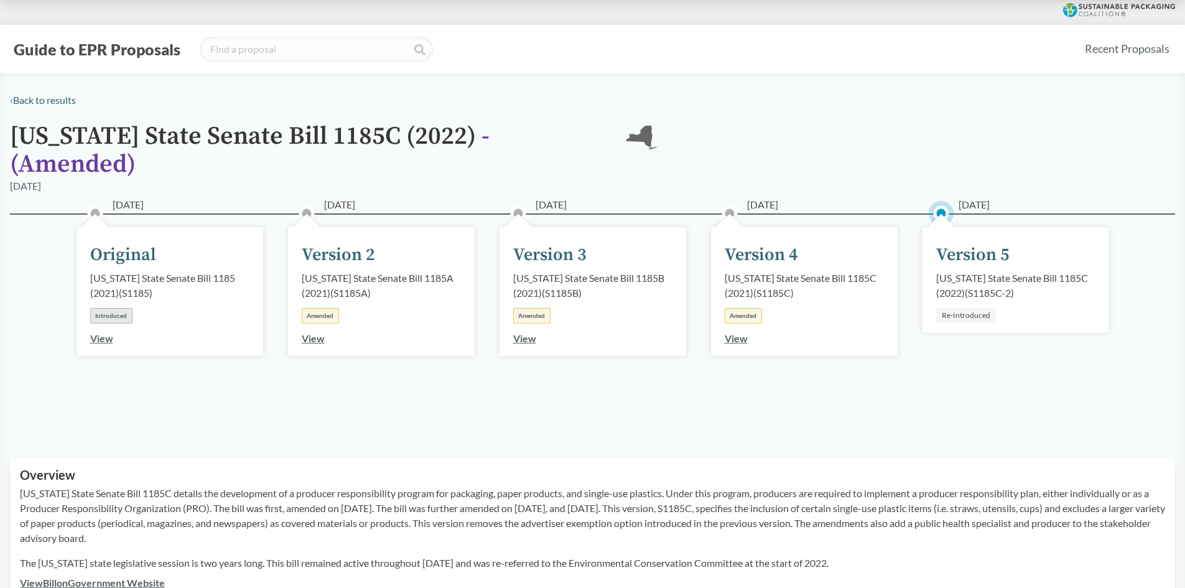
click at [1123, 11] on icon at bounding box center [1119, 10] width 112 height 14
